Goal: Find specific page/section

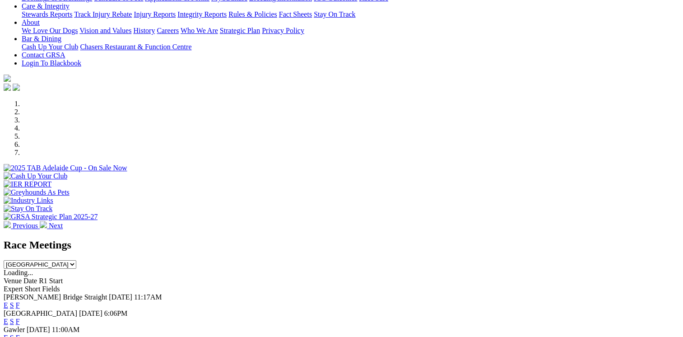
scroll to position [229, 0]
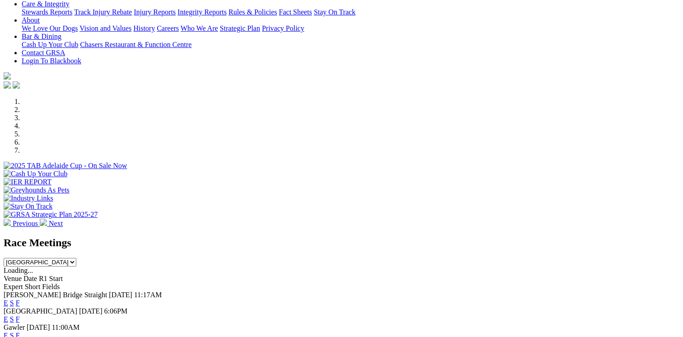
click at [8, 315] on link "E" at bounding box center [6, 319] width 5 height 8
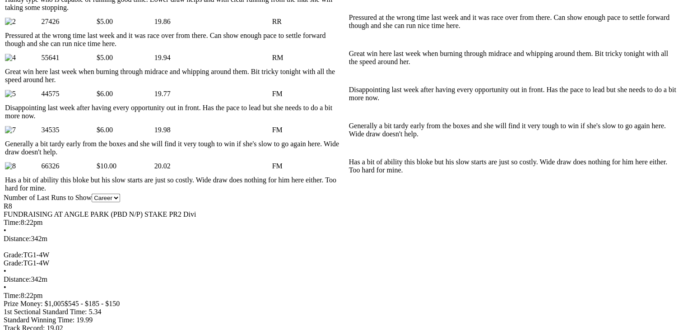
scroll to position [561, 0]
